Goal: Transaction & Acquisition: Book appointment/travel/reservation

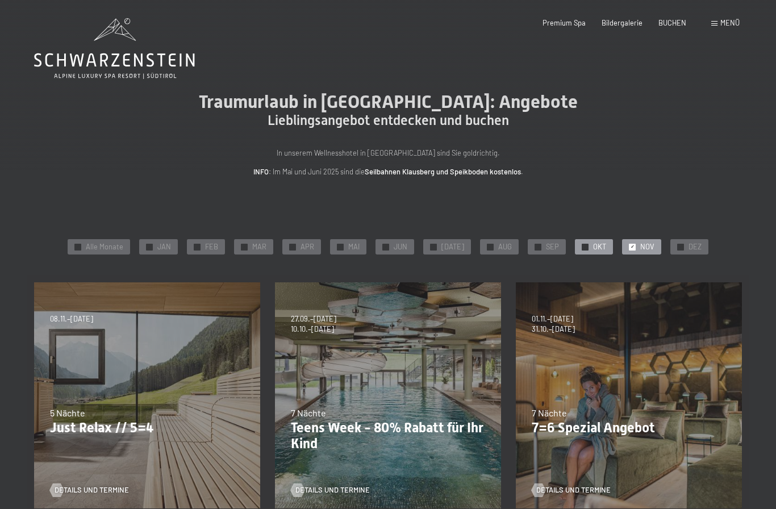
click at [583, 248] on span "✓" at bounding box center [585, 247] width 4 height 6
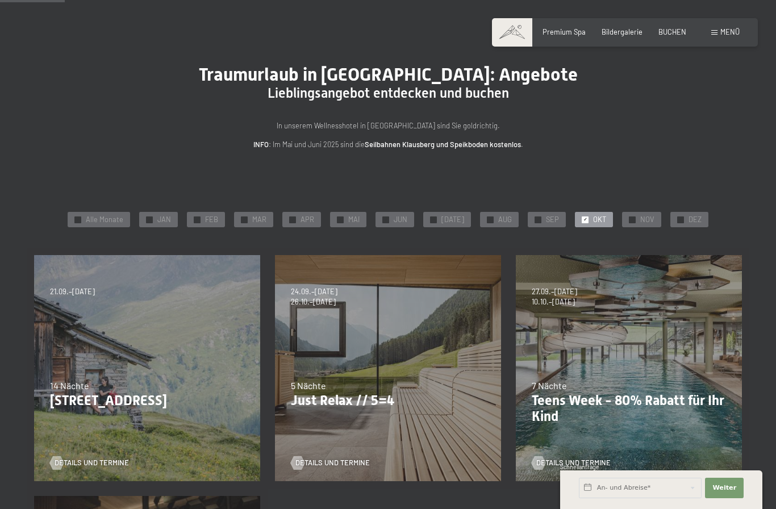
scroll to position [24, 0]
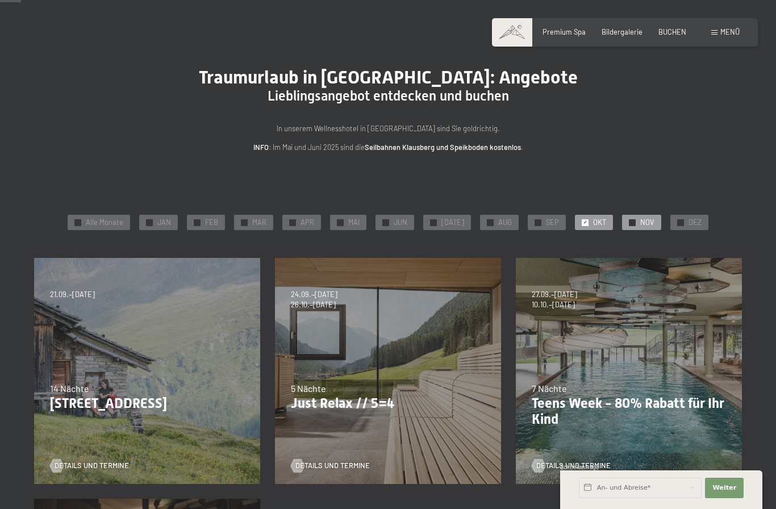
click at [630, 221] on span "✓" at bounding box center [632, 222] width 4 height 6
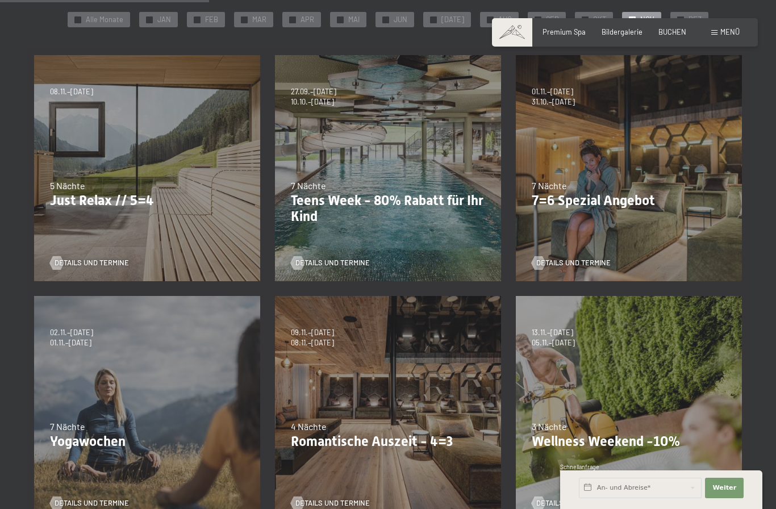
scroll to position [232, 0]
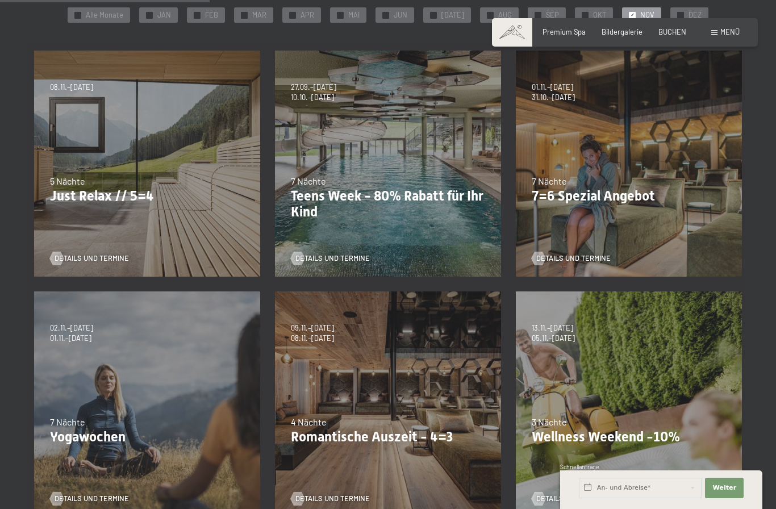
click at [325, 378] on div "09.11.–05.12.2025 08.12.–19.12.2025 11.01.–23.01.2026 08.03.–27.03.2026 29.03.–…" at bounding box center [387, 404] width 241 height 241
click at [316, 333] on span "08.11.–04.12.2026" at bounding box center [312, 338] width 43 height 10
click at [339, 441] on p "Romantische Auszeit - 4=3" at bounding box center [388, 437] width 194 height 16
click at [328, 501] on span "Details und Termine" at bounding box center [344, 498] width 74 height 10
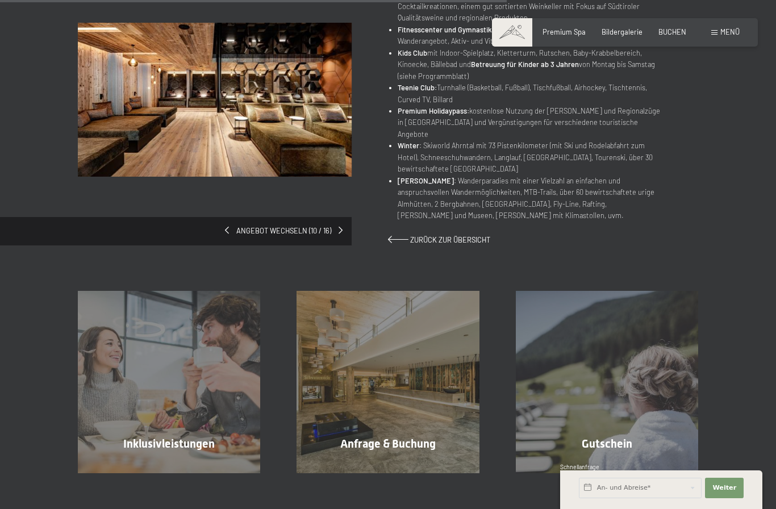
scroll to position [620, 0]
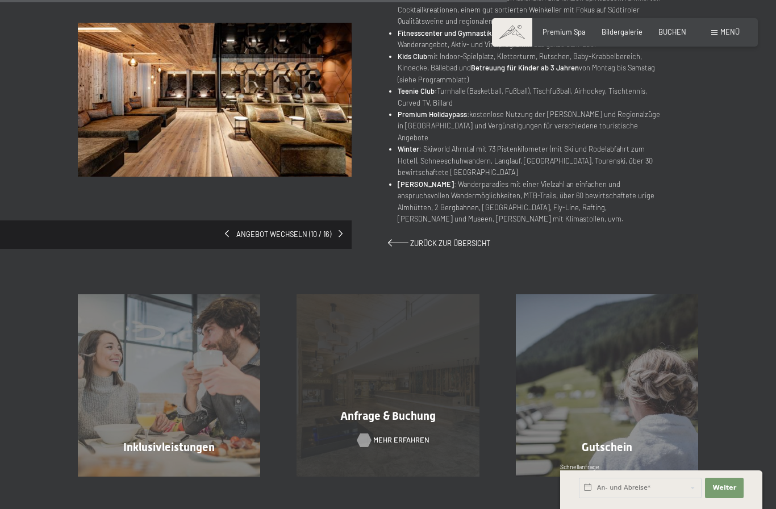
click at [365, 433] on div at bounding box center [365, 440] width 8 height 14
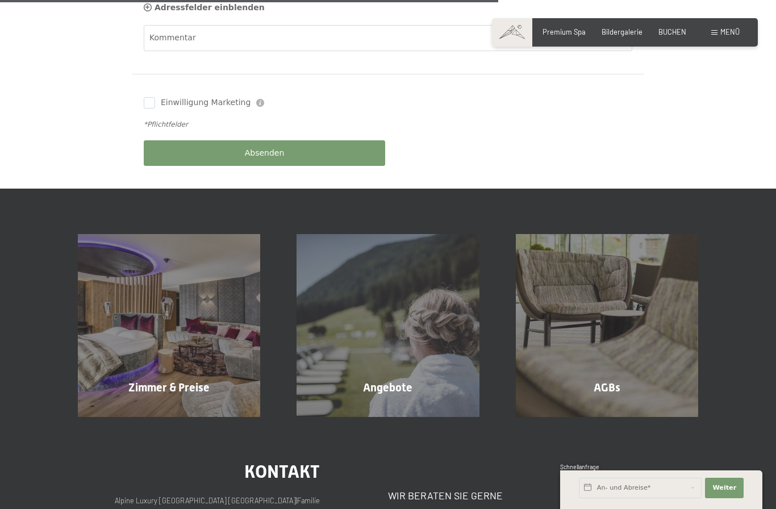
scroll to position [558, 0]
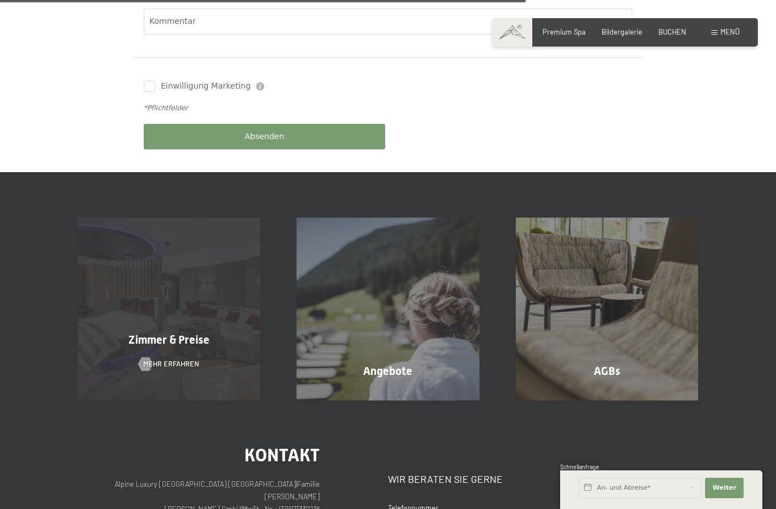
click at [162, 333] on span "Zimmer & Preise" at bounding box center [168, 340] width 81 height 14
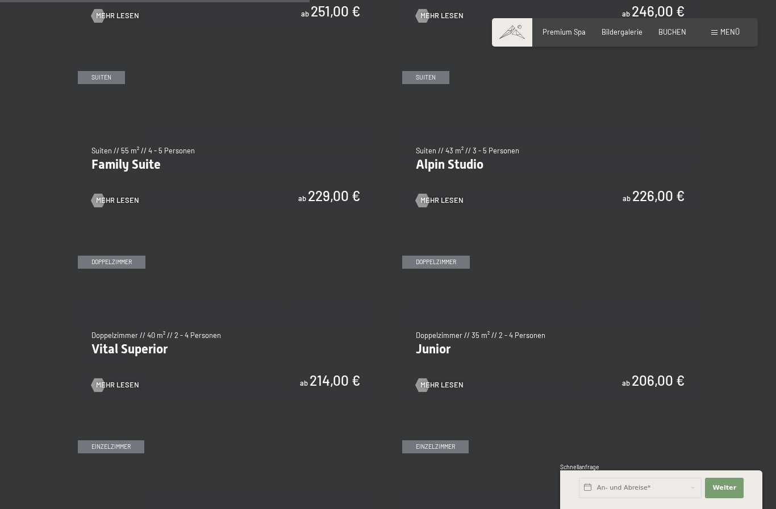
scroll to position [1098, 0]
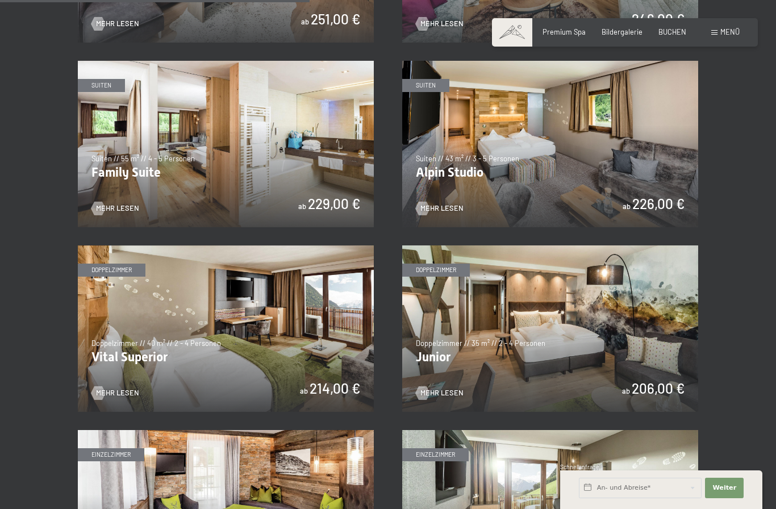
click at [228, 329] on img at bounding box center [226, 328] width 296 height 166
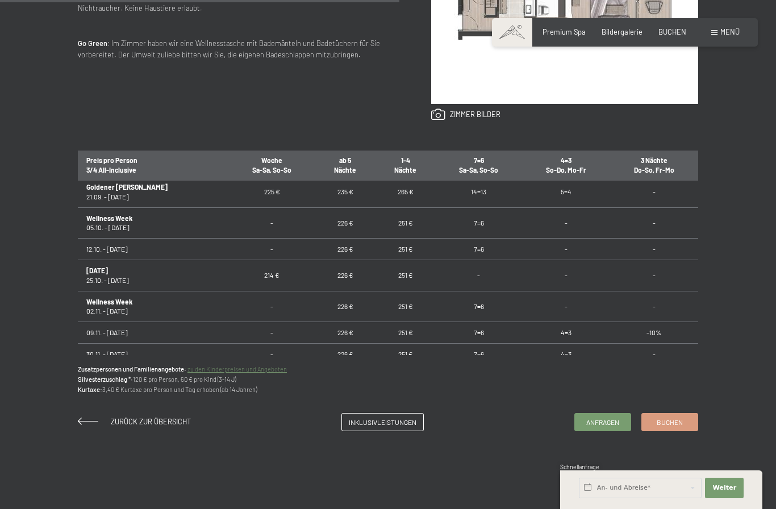
scroll to position [2, 0]
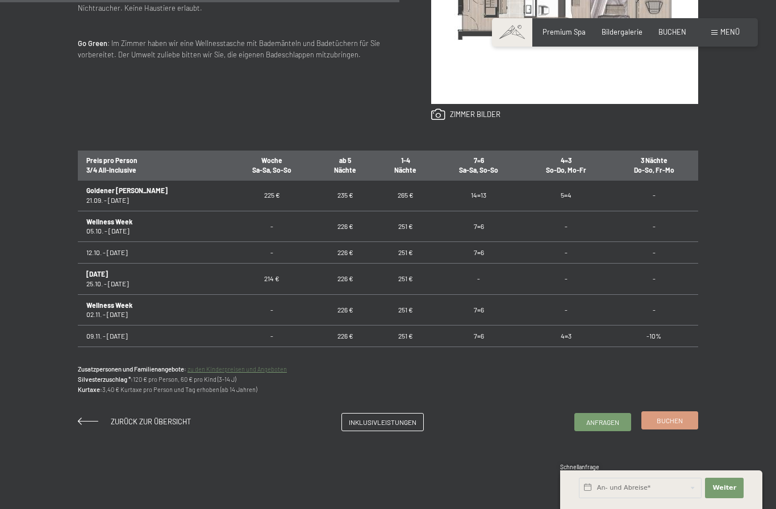
click at [668, 429] on link "Buchen" at bounding box center [670, 420] width 56 height 17
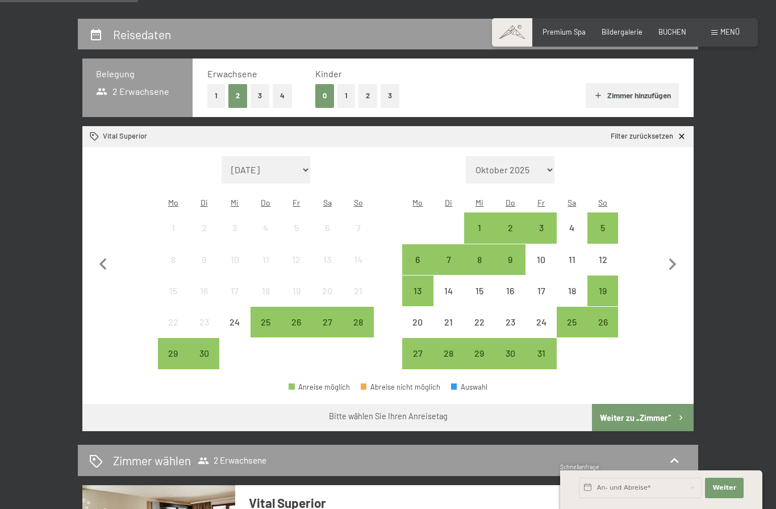
scroll to position [194, 0]
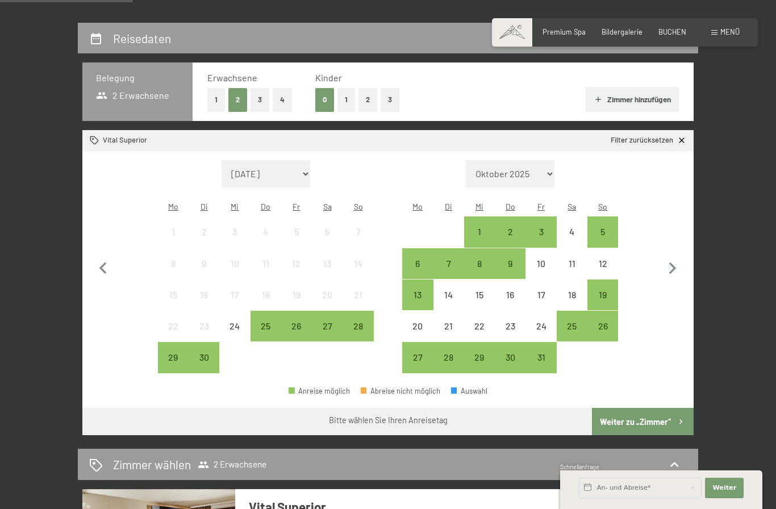
click at [552, 174] on select "Oktober 2025 [DATE] Dezember 2025 Januar 2026 Februar 2026 März 2026 [DATE] Mai…" at bounding box center [510, 173] width 89 height 27
select select "[DATE]"
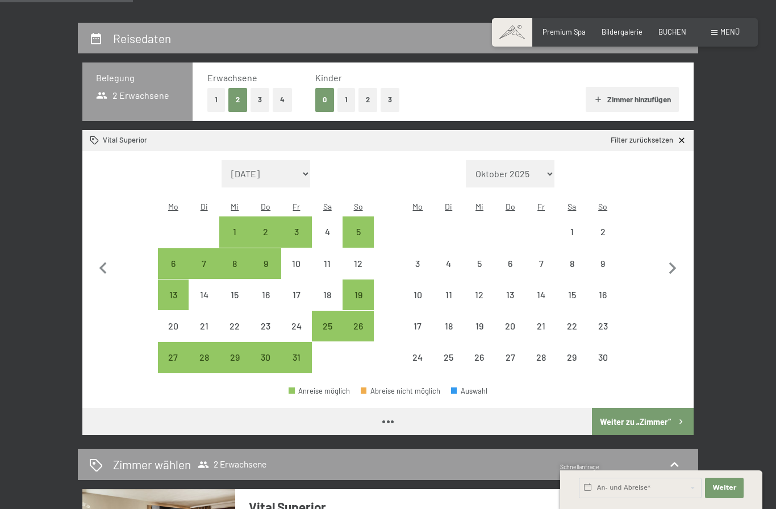
select select "[DATE]"
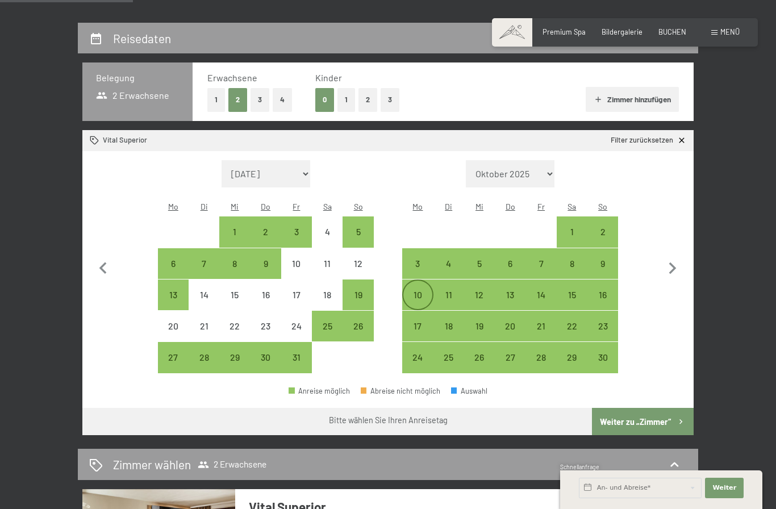
click at [420, 291] on div "10" at bounding box center [417, 304] width 28 height 28
select select "[DATE]"
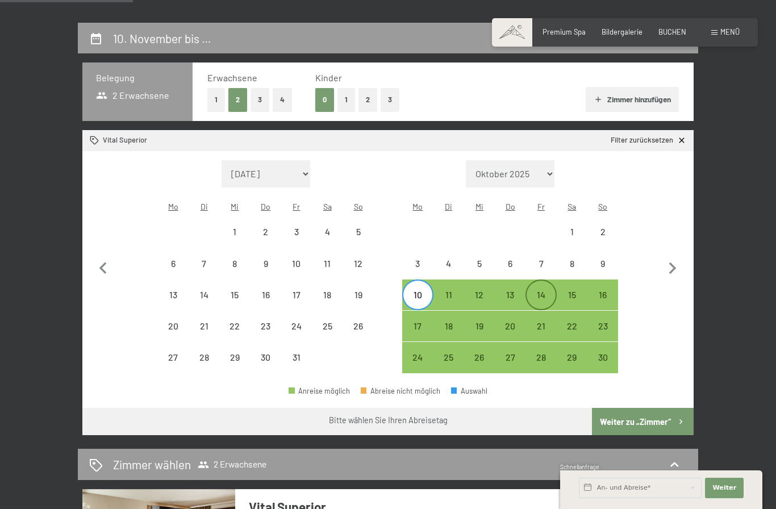
click at [539, 290] on div "14" at bounding box center [540, 304] width 28 height 28
select select "2025-10-01"
select select "2025-11-01"
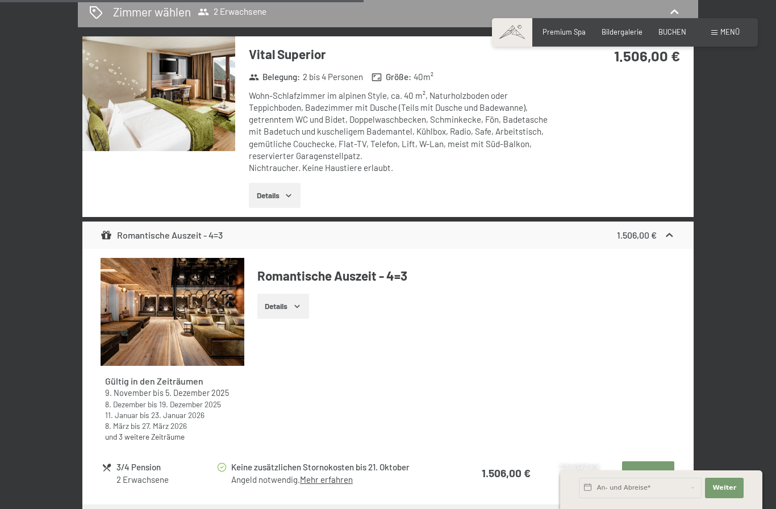
scroll to position [647, 0]
click at [638, 476] on button "Auswählen" at bounding box center [648, 472] width 52 height 25
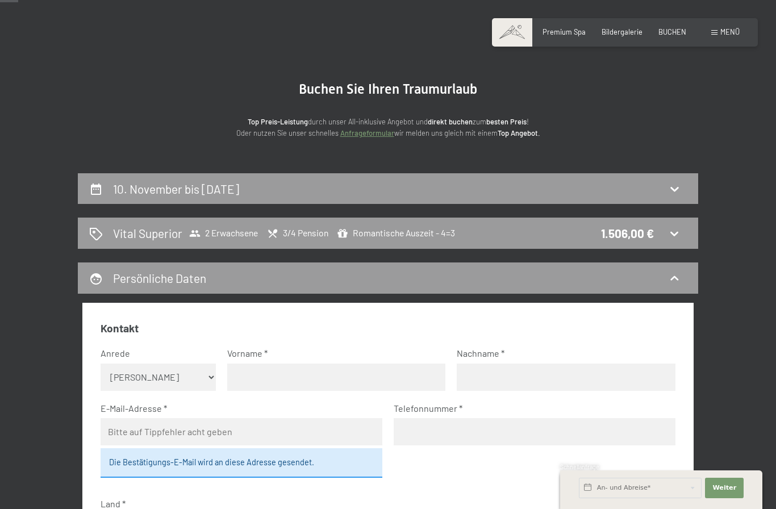
scroll to position [0, 0]
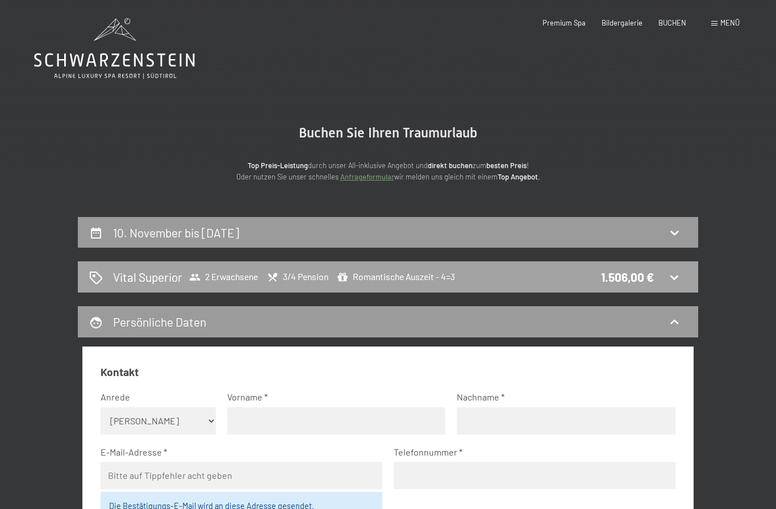
click at [358, 283] on span "Vital Superior 2 Erwachsene 3/4 Pension Romantische Auszeit - 4=3" at bounding box center [284, 277] width 342 height 16
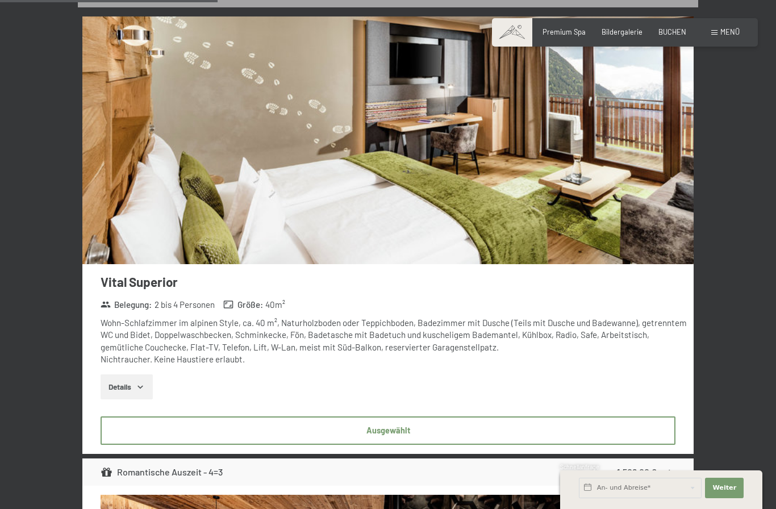
scroll to position [284, 0]
